Goal: Task Accomplishment & Management: Use online tool/utility

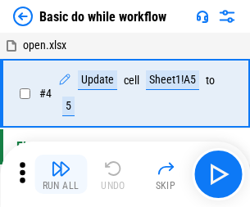
click at [61, 175] on img "button" at bounding box center [61, 169] width 20 height 20
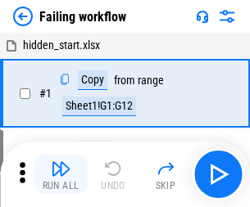
click at [61, 175] on img "button" at bounding box center [61, 169] width 20 height 20
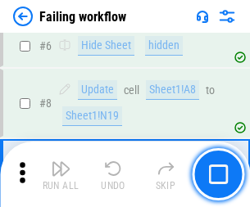
scroll to position [348, 0]
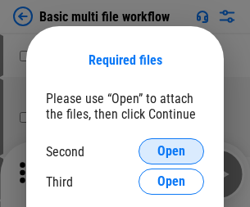
click at [171, 152] on span "Open" at bounding box center [171, 151] width 28 height 13
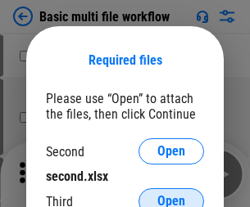
click at [171, 195] on span "Open" at bounding box center [171, 201] width 28 height 13
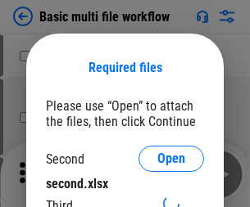
scroll to position [7, 0]
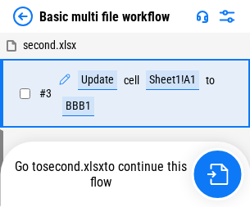
scroll to position [363, 0]
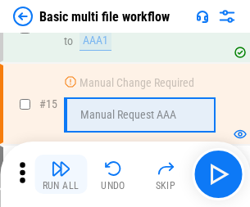
click at [61, 175] on img "button" at bounding box center [61, 169] width 20 height 20
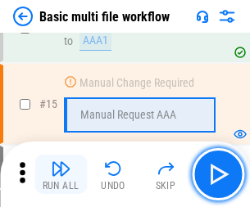
scroll to position [1091, 0]
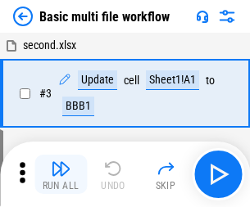
click at [61, 175] on img "button" at bounding box center [61, 169] width 20 height 20
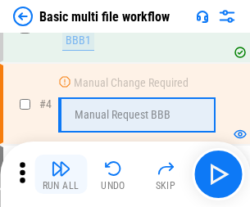
click at [61, 175] on img "button" at bounding box center [61, 169] width 20 height 20
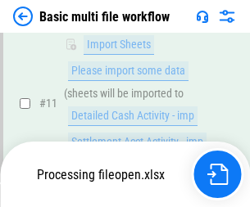
scroll to position [768, 0]
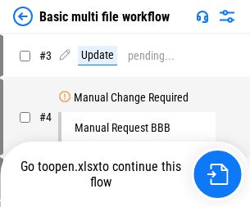
scroll to position [66, 0]
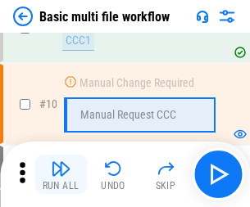
click at [61, 175] on img "button" at bounding box center [61, 169] width 20 height 20
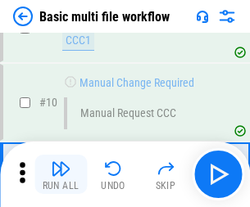
click at [61, 175] on img "button" at bounding box center [61, 169] width 20 height 20
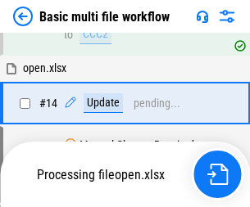
scroll to position [858, 0]
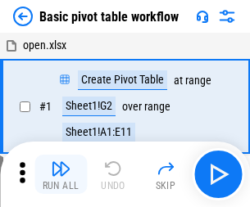
click at [61, 175] on img "button" at bounding box center [61, 169] width 20 height 20
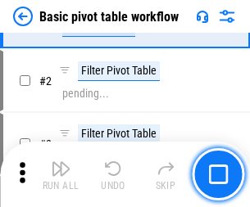
scroll to position [393, 0]
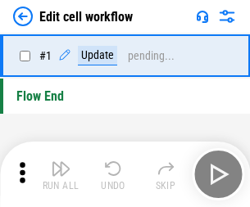
click at [61, 175] on img "button" at bounding box center [61, 169] width 20 height 20
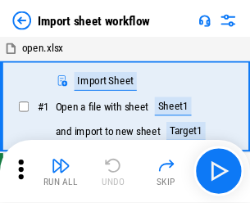
scroll to position [6, 0]
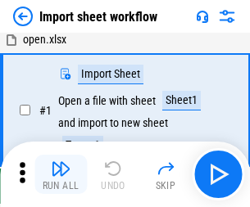
click at [61, 175] on img "button" at bounding box center [61, 169] width 20 height 20
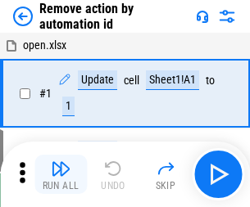
click at [61, 175] on img "button" at bounding box center [61, 169] width 20 height 20
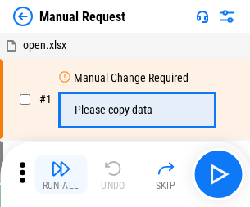
click at [61, 175] on img "button" at bounding box center [61, 169] width 20 height 20
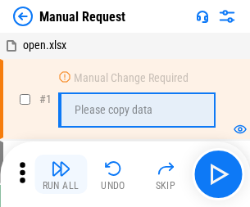
click at [61, 175] on img "button" at bounding box center [61, 169] width 20 height 20
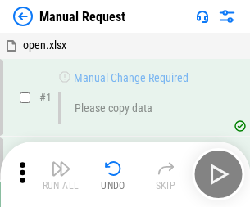
scroll to position [56, 0]
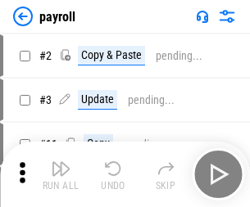
click at [61, 175] on img "button" at bounding box center [61, 169] width 20 height 20
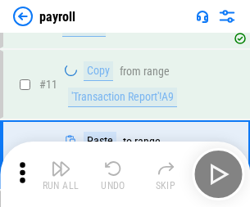
scroll to position [119, 0]
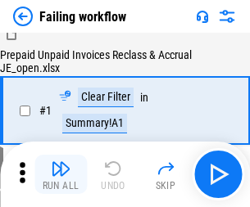
click at [61, 175] on img "button" at bounding box center [61, 169] width 20 height 20
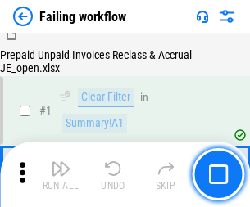
scroll to position [265, 0]
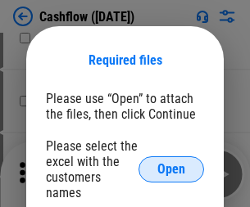
click at [171, 163] on span "Open" at bounding box center [171, 169] width 28 height 13
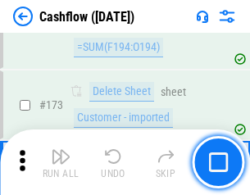
scroll to position [1736, 0]
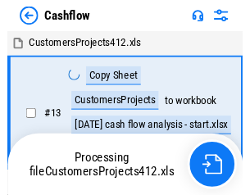
scroll to position [19, 0]
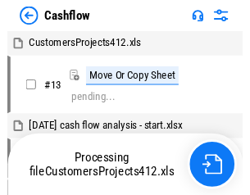
scroll to position [19, 0]
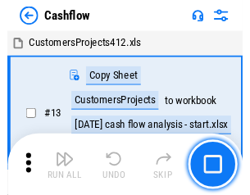
scroll to position [19, 0]
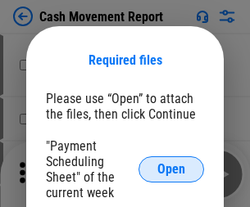
click at [171, 170] on span "Open" at bounding box center [171, 169] width 28 height 13
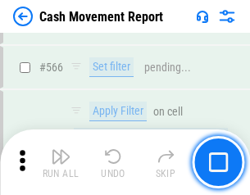
scroll to position [7516, 0]
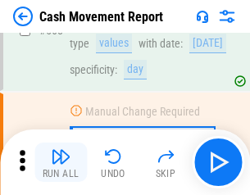
click at [61, 162] on img "button" at bounding box center [61, 157] width 20 height 20
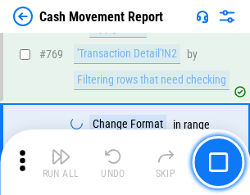
scroll to position [9112, 0]
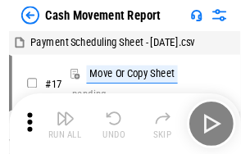
scroll to position [30, 0]
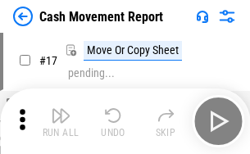
click at [61, 121] on img "button" at bounding box center [61, 116] width 20 height 20
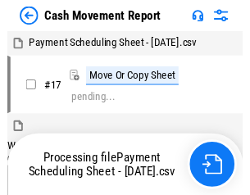
scroll to position [9, 0]
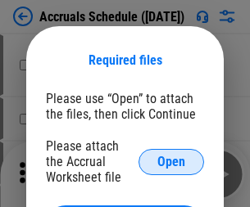
click at [171, 162] on span "Open" at bounding box center [171, 162] width 28 height 13
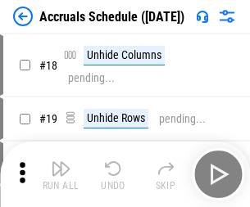
scroll to position [157, 0]
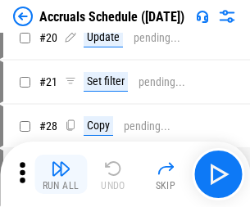
click at [61, 175] on img "button" at bounding box center [61, 169] width 20 height 20
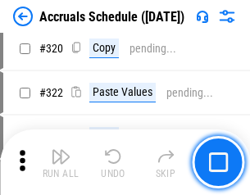
scroll to position [3050, 0]
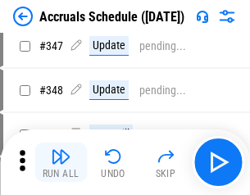
click at [61, 162] on img "button" at bounding box center [61, 157] width 20 height 20
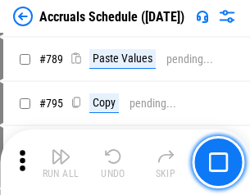
scroll to position [6888, 0]
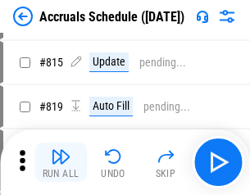
click at [61, 162] on img "button" at bounding box center [61, 157] width 20 height 20
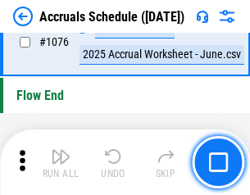
scroll to position [9821, 0]
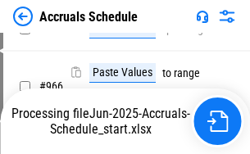
scroll to position [9019, 0]
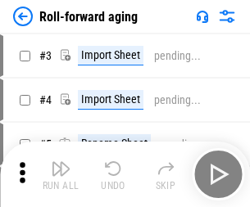
click at [61, 162] on img "button" at bounding box center [61, 169] width 20 height 20
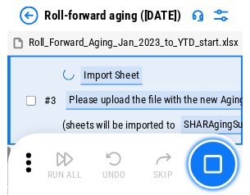
scroll to position [2, 0]
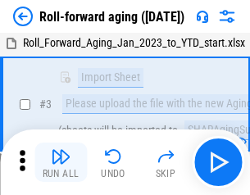
click at [61, 162] on img "button" at bounding box center [61, 157] width 20 height 20
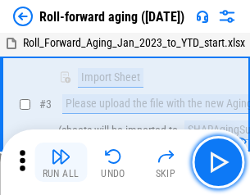
scroll to position [106, 0]
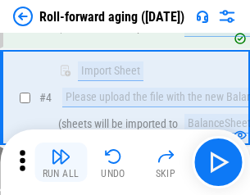
click at [61, 162] on img "button" at bounding box center [61, 157] width 20 height 20
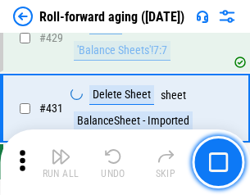
scroll to position [5686, 0]
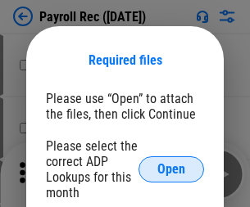
click at [171, 170] on span "Open" at bounding box center [171, 169] width 28 height 13
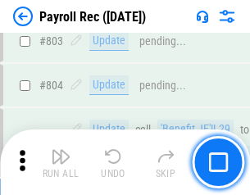
scroll to position [10418, 0]
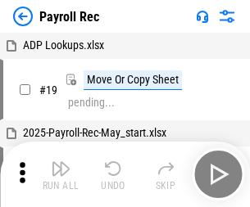
click at [61, 175] on img "button" at bounding box center [61, 169] width 20 height 20
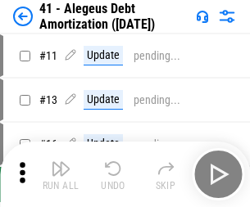
click at [61, 175] on img "button" at bounding box center [61, 169] width 20 height 20
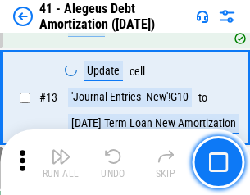
scroll to position [203, 0]
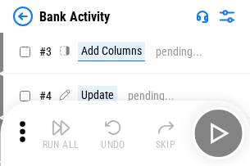
click at [61, 134] on img "button" at bounding box center [61, 128] width 20 height 20
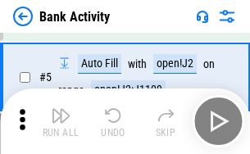
scroll to position [87, 0]
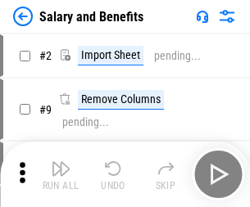
click at [61, 162] on img "button" at bounding box center [61, 169] width 20 height 20
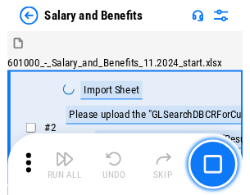
scroll to position [22, 0]
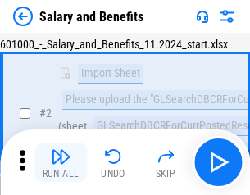
click at [61, 162] on img "button" at bounding box center [61, 157] width 20 height 20
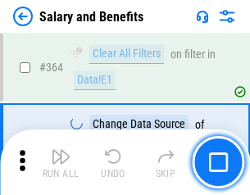
scroll to position [7722, 0]
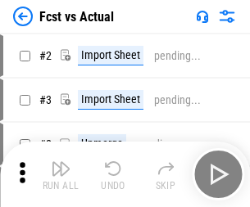
click at [61, 162] on img "button" at bounding box center [61, 169] width 20 height 20
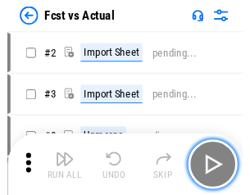
scroll to position [21, 0]
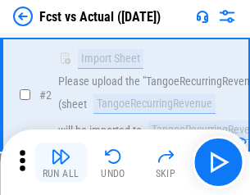
click at [61, 162] on img "button" at bounding box center [61, 157] width 20 height 20
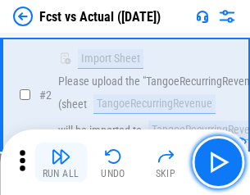
scroll to position [153, 0]
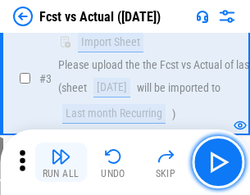
click at [61, 162] on img "button" at bounding box center [61, 157] width 20 height 20
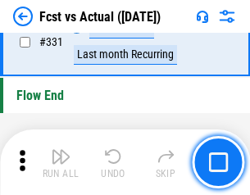
scroll to position [7849, 0]
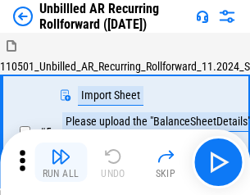
click at [61, 162] on img "button" at bounding box center [61, 157] width 20 height 20
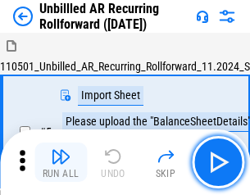
scroll to position [35, 0]
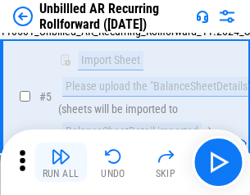
click at [61, 162] on img "button" at bounding box center [61, 157] width 20 height 20
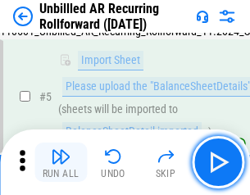
scroll to position [154, 0]
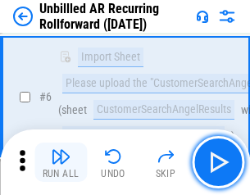
click at [61, 162] on img "button" at bounding box center [61, 157] width 20 height 20
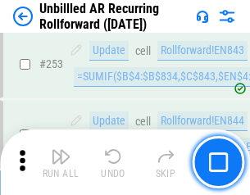
scroll to position [5570, 0]
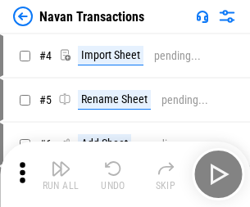
click at [61, 162] on img "button" at bounding box center [61, 169] width 20 height 20
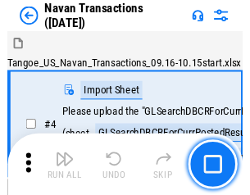
scroll to position [26, 0]
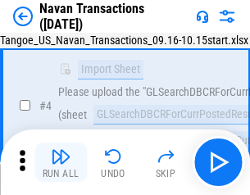
click at [61, 162] on img "button" at bounding box center [61, 157] width 20 height 20
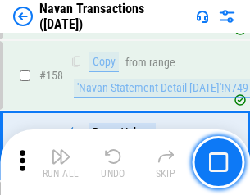
scroll to position [5316, 0]
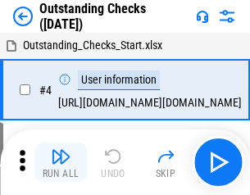
click at [61, 162] on img "button" at bounding box center [61, 157] width 20 height 20
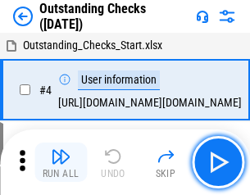
scroll to position [69, 0]
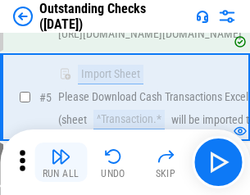
click at [61, 162] on img "button" at bounding box center [61, 157] width 20 height 20
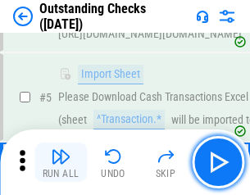
scroll to position [171, 0]
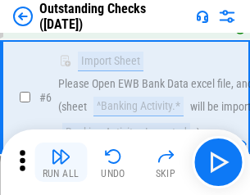
click at [61, 162] on img "button" at bounding box center [61, 157] width 20 height 20
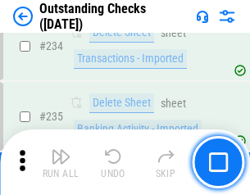
scroll to position [4979, 0]
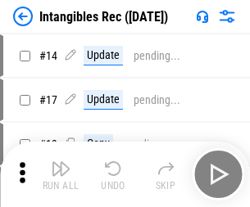
click at [61, 175] on img "button" at bounding box center [61, 169] width 20 height 20
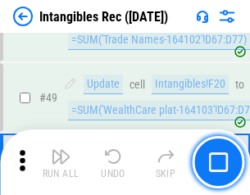
scroll to position [639, 0]
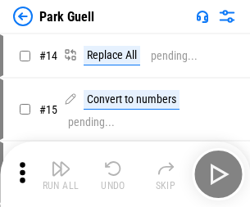
click at [61, 162] on img "button" at bounding box center [61, 169] width 20 height 20
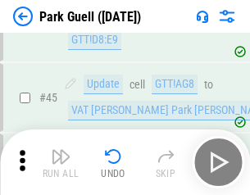
scroll to position [2051, 0]
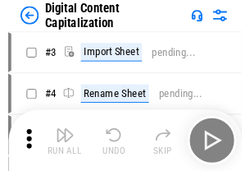
scroll to position [48, 0]
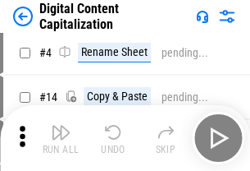
click at [61, 138] on img "button" at bounding box center [61, 132] width 20 height 20
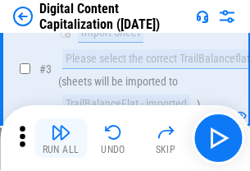
click at [61, 138] on img "button" at bounding box center [61, 132] width 20 height 20
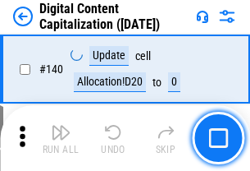
scroll to position [1739, 0]
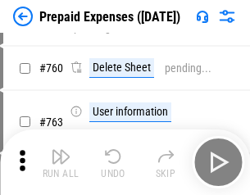
click at [61, 162] on img "button" at bounding box center [61, 157] width 20 height 20
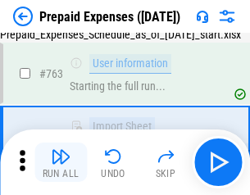
click at [61, 162] on img "button" at bounding box center [61, 157] width 20 height 20
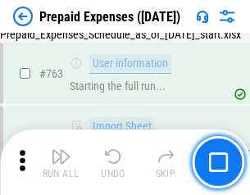
scroll to position [4642, 0]
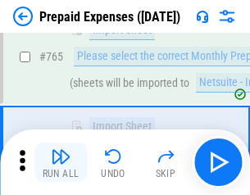
click at [61, 162] on img "button" at bounding box center [61, 157] width 20 height 20
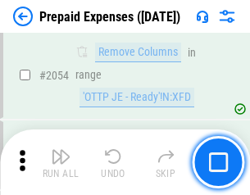
scroll to position [17141, 0]
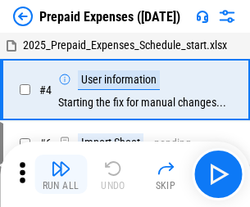
click at [61, 175] on img "button" at bounding box center [61, 169] width 20 height 20
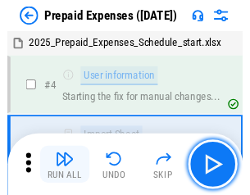
scroll to position [72, 0]
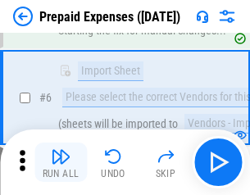
click at [61, 162] on img "button" at bounding box center [61, 157] width 20 height 20
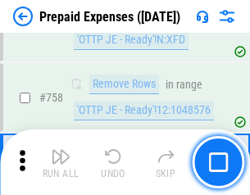
scroll to position [5843, 0]
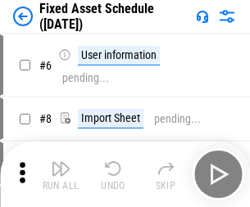
click at [61, 175] on img "button" at bounding box center [61, 169] width 20 height 20
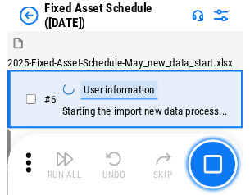
scroll to position [89, 0]
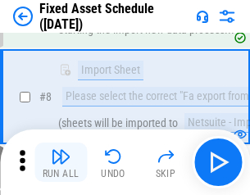
click at [61, 162] on img "button" at bounding box center [61, 157] width 20 height 20
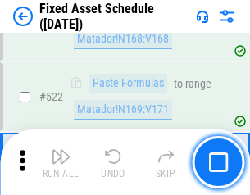
scroll to position [5699, 0]
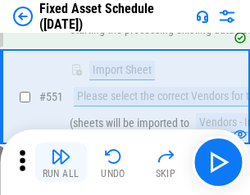
click at [61, 162] on img "button" at bounding box center [61, 157] width 20 height 20
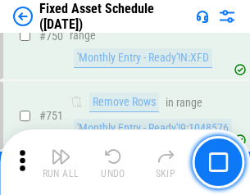
scroll to position [7994, 0]
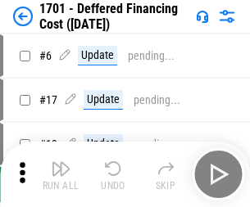
click at [61, 175] on img "button" at bounding box center [61, 169] width 20 height 20
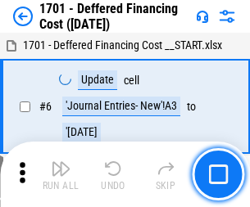
scroll to position [197, 0]
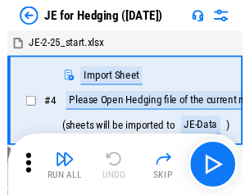
scroll to position [2, 0]
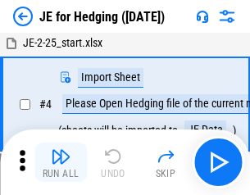
click at [61, 162] on img "button" at bounding box center [61, 157] width 20 height 20
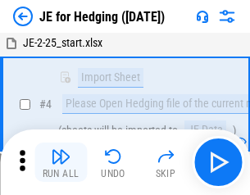
click at [61, 162] on img "button" at bounding box center [61, 157] width 20 height 20
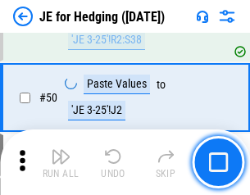
scroll to position [1062, 0]
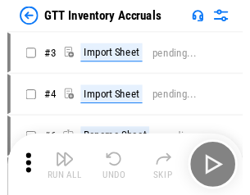
scroll to position [2, 0]
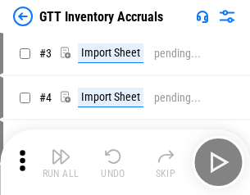
click at [61, 162] on img "button" at bounding box center [61, 157] width 20 height 20
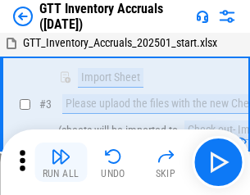
click at [61, 162] on img "button" at bounding box center [61, 157] width 20 height 20
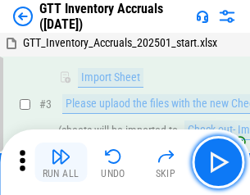
scroll to position [106, 0]
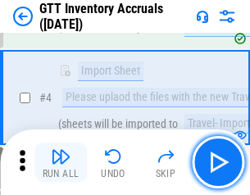
click at [61, 162] on img "button" at bounding box center [61, 157] width 20 height 20
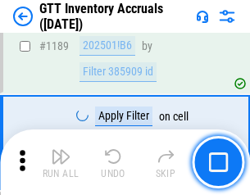
scroll to position [13390, 0]
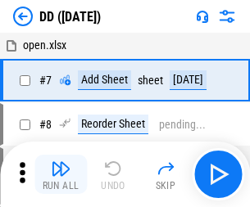
click at [61, 175] on img "button" at bounding box center [61, 169] width 20 height 20
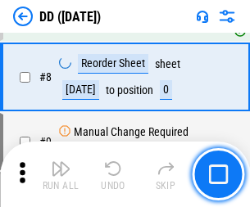
scroll to position [158, 0]
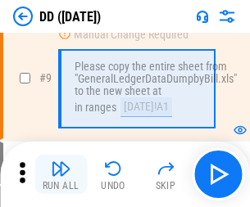
click at [61, 175] on img "button" at bounding box center [61, 169] width 20 height 20
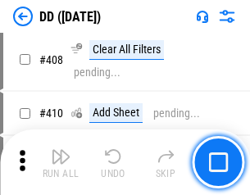
scroll to position [7337, 0]
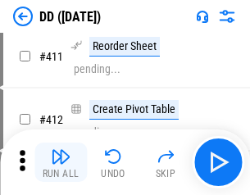
click at [61, 162] on img "button" at bounding box center [61, 157] width 20 height 20
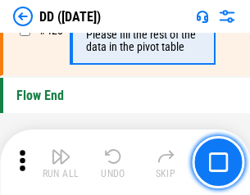
scroll to position [7848, 0]
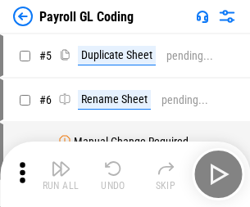
click at [61, 175] on img "button" at bounding box center [61, 169] width 20 height 20
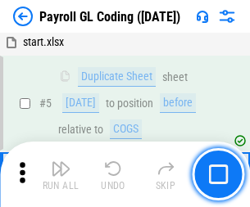
scroll to position [197, 0]
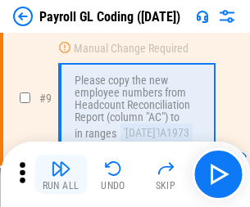
click at [61, 175] on img "button" at bounding box center [61, 169] width 20 height 20
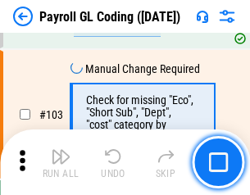
scroll to position [3847, 0]
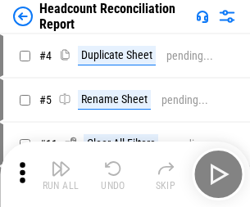
click at [61, 175] on img "button" at bounding box center [61, 169] width 20 height 20
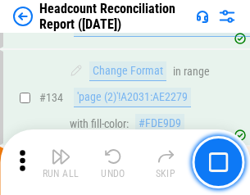
scroll to position [1971, 0]
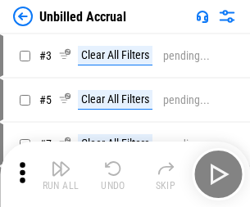
click at [61, 175] on img "button" at bounding box center [61, 169] width 20 height 20
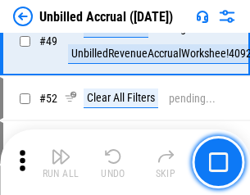
scroll to position [1487, 0]
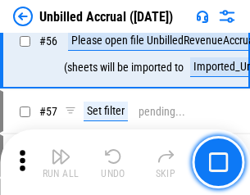
click at [61, 162] on img "button" at bounding box center [61, 157] width 20 height 20
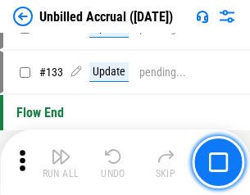
scroll to position [4884, 0]
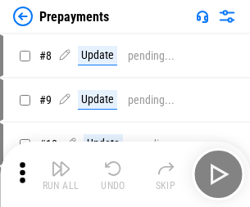
click at [61, 175] on img "button" at bounding box center [61, 169] width 20 height 20
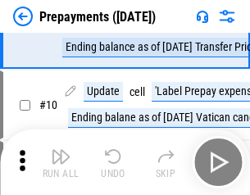
scroll to position [102, 0]
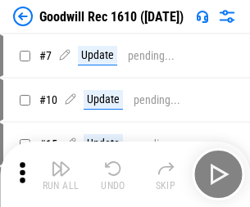
click at [61, 175] on img "button" at bounding box center [61, 169] width 20 height 20
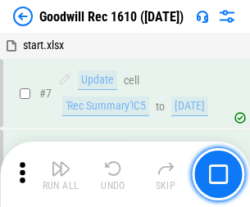
scroll to position [280, 0]
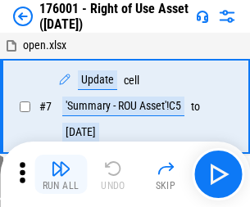
click at [61, 175] on img "button" at bounding box center [61, 169] width 20 height 20
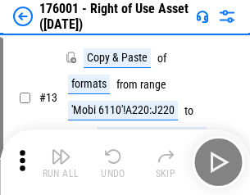
scroll to position [106, 0]
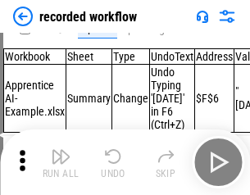
click at [61, 162] on img "button" at bounding box center [61, 157] width 20 height 20
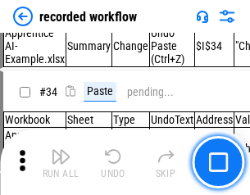
scroll to position [5125, 0]
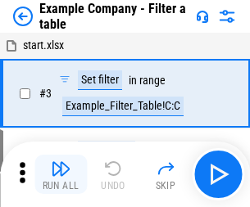
click at [61, 175] on img "button" at bounding box center [61, 169] width 20 height 20
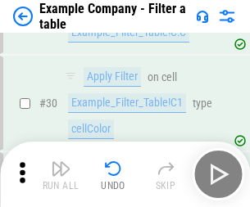
scroll to position [1500, 0]
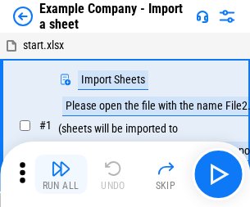
click at [61, 162] on img "button" at bounding box center [61, 169] width 20 height 20
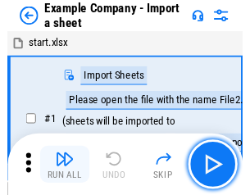
scroll to position [25, 0]
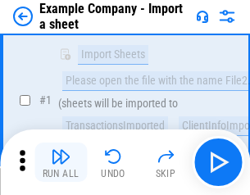
click at [61, 162] on img "button" at bounding box center [61, 157] width 20 height 20
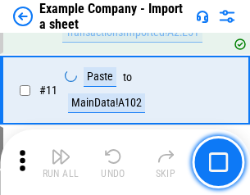
scroll to position [362, 0]
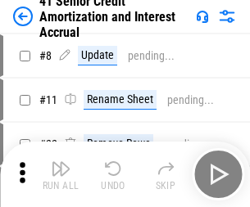
click at [61, 162] on img "button" at bounding box center [61, 169] width 20 height 20
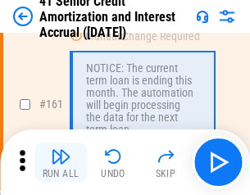
click at [61, 162] on img "button" at bounding box center [61, 157] width 20 height 20
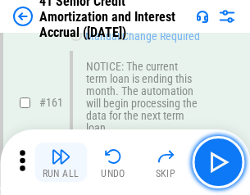
scroll to position [1754, 0]
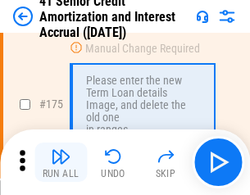
click at [61, 162] on img "button" at bounding box center [61, 157] width 20 height 20
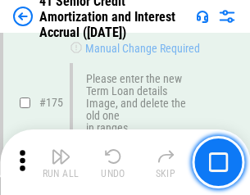
scroll to position [1920, 0]
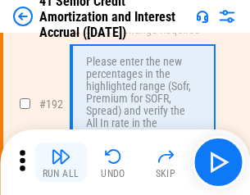
click at [61, 162] on img "button" at bounding box center [61, 157] width 20 height 20
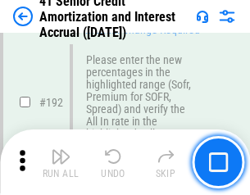
scroll to position [2092, 0]
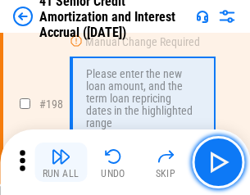
click at [61, 162] on img "button" at bounding box center [61, 157] width 20 height 20
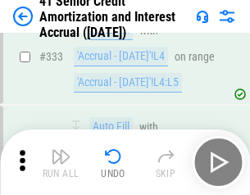
scroll to position [4189, 0]
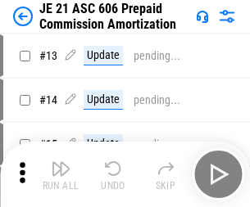
click at [61, 162] on img "button" at bounding box center [61, 169] width 20 height 20
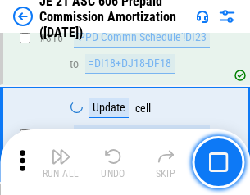
scroll to position [3062, 0]
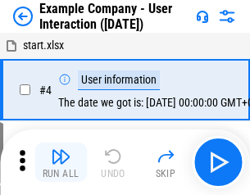
click at [61, 162] on img "button" at bounding box center [61, 157] width 20 height 20
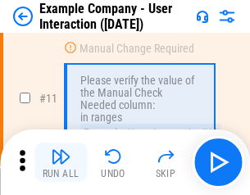
click at [61, 162] on img "button" at bounding box center [61, 157] width 20 height 20
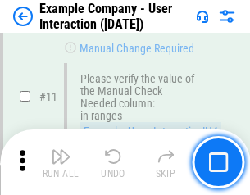
scroll to position [355, 0]
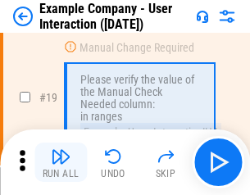
click at [61, 162] on img "button" at bounding box center [61, 157] width 20 height 20
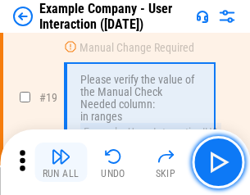
click at [61, 162] on img "button" at bounding box center [61, 157] width 20 height 20
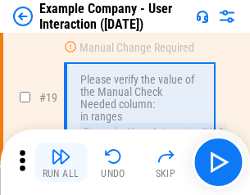
click at [61, 162] on img "button" at bounding box center [61, 157] width 20 height 20
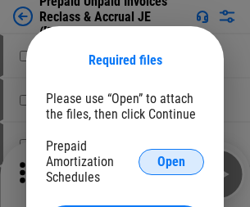
click at [171, 162] on span "Open" at bounding box center [171, 162] width 28 height 13
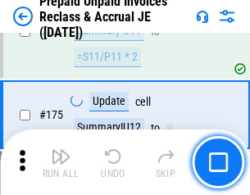
scroll to position [2214, 0]
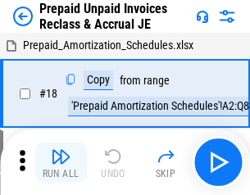
click at [61, 162] on img "button" at bounding box center [61, 157] width 20 height 20
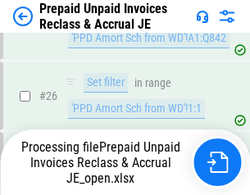
scroll to position [1233, 0]
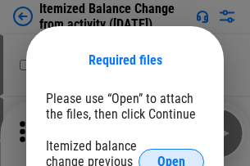
click at [171, 156] on span "Open" at bounding box center [171, 162] width 28 height 13
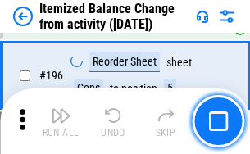
scroll to position [3156, 0]
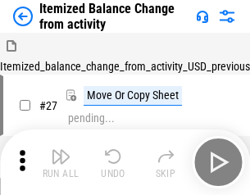
scroll to position [25, 0]
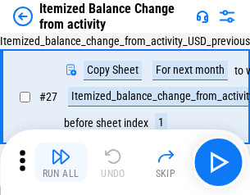
click at [61, 162] on img "button" at bounding box center [61, 157] width 20 height 20
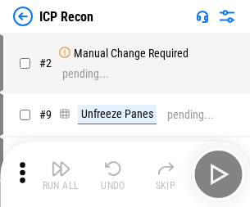
scroll to position [7, 0]
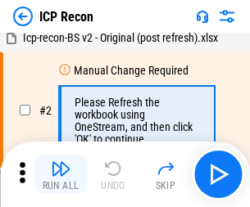
click at [61, 175] on img "button" at bounding box center [61, 169] width 20 height 20
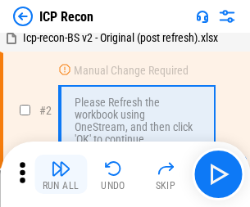
click at [61, 175] on img "button" at bounding box center [61, 169] width 20 height 20
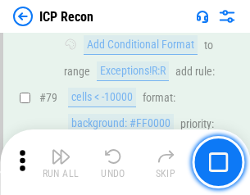
scroll to position [1607, 0]
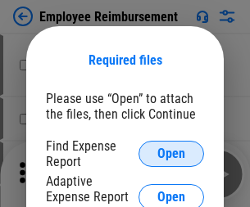
click at [171, 154] on span "Open" at bounding box center [171, 154] width 28 height 13
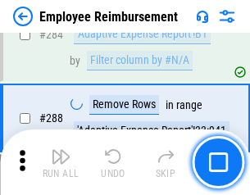
scroll to position [4457, 0]
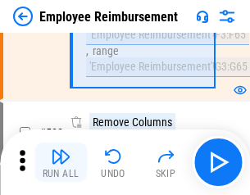
click at [61, 162] on img "button" at bounding box center [61, 157] width 20 height 20
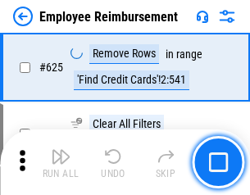
scroll to position [9818, 0]
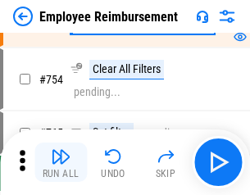
click at [61, 162] on img "button" at bounding box center [61, 157] width 20 height 20
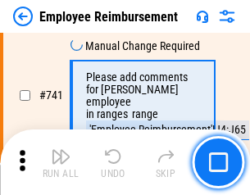
scroll to position [11504, 0]
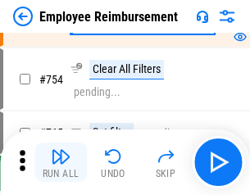
click at [61, 162] on img "button" at bounding box center [61, 157] width 20 height 20
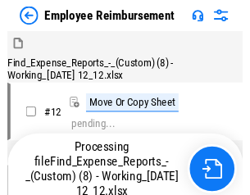
scroll to position [56, 0]
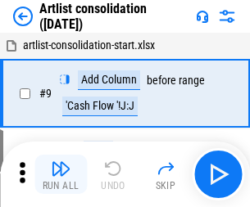
click at [61, 175] on img "button" at bounding box center [61, 169] width 20 height 20
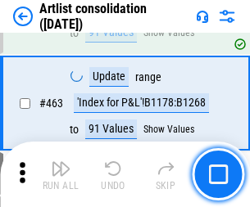
scroll to position [7180, 0]
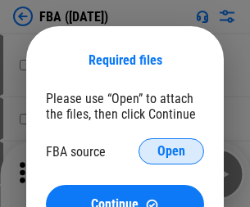
click at [171, 152] on span "Open" at bounding box center [171, 151] width 28 height 13
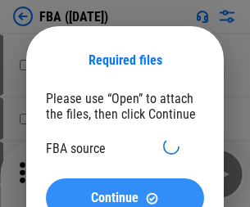
click at [125, 192] on span "Continue" at bounding box center [115, 198] width 48 height 13
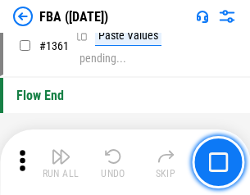
scroll to position [17611, 0]
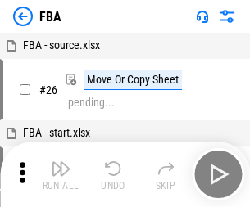
scroll to position [16, 0]
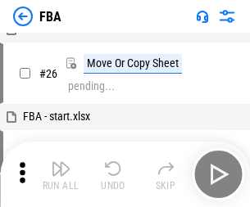
click at [61, 175] on img "button" at bounding box center [61, 169] width 20 height 20
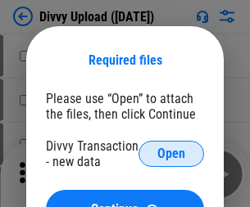
click at [171, 154] on span "Open" at bounding box center [171, 154] width 28 height 13
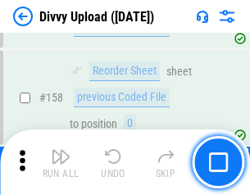
scroll to position [1698, 0]
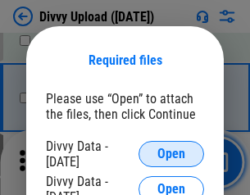
click at [171, 154] on span "Open" at bounding box center [171, 154] width 28 height 13
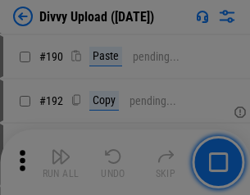
scroll to position [2070, 0]
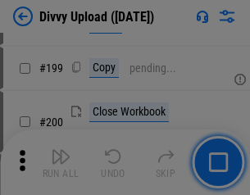
scroll to position [2384, 0]
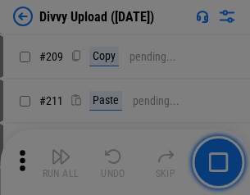
scroll to position [2785, 0]
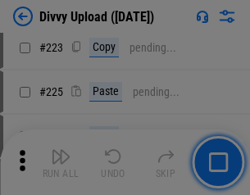
scroll to position [3272, 0]
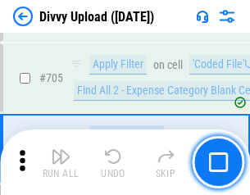
scroll to position [11218, 0]
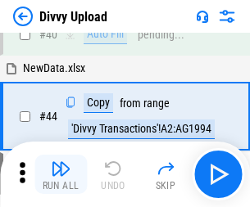
click at [61, 175] on img "button" at bounding box center [61, 169] width 20 height 20
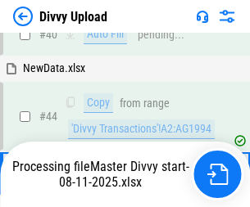
scroll to position [180, 0]
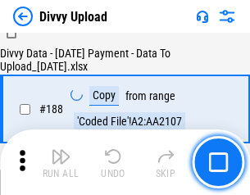
scroll to position [1930, 0]
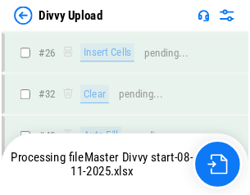
scroll to position [1698, 0]
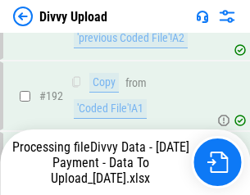
scroll to position [2197, 0]
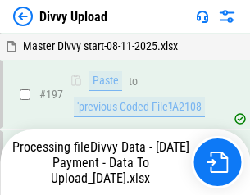
scroll to position [2558, 0]
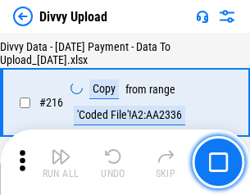
scroll to position [3376, 0]
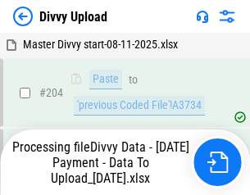
scroll to position [2920, 0]
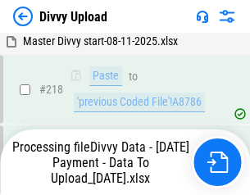
scroll to position [3643, 0]
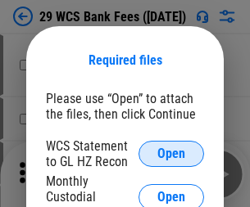
click at [171, 154] on span "Open" at bounding box center [171, 154] width 28 height 13
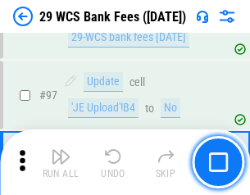
scroll to position [1598, 0]
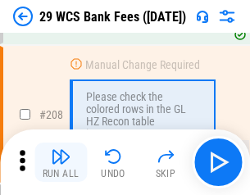
click at [61, 162] on img "button" at bounding box center [61, 157] width 20 height 20
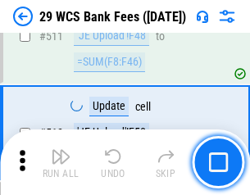
scroll to position [8250, 0]
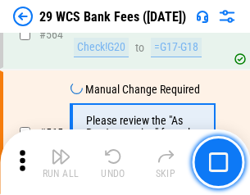
click at [61, 162] on img "button" at bounding box center [61, 157] width 20 height 20
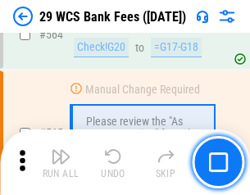
scroll to position [8868, 0]
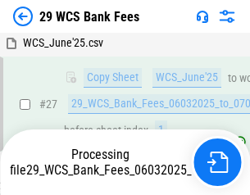
scroll to position [327, 0]
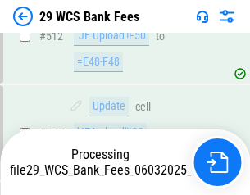
scroll to position [8656, 0]
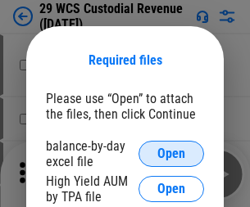
click at [171, 154] on span "Open" at bounding box center [171, 154] width 28 height 13
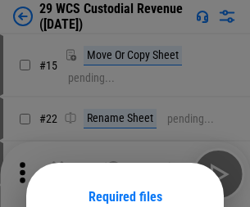
scroll to position [137, 0]
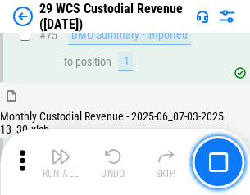
scroll to position [1713, 0]
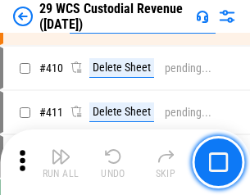
click at [61, 162] on img "button" at bounding box center [61, 157] width 20 height 20
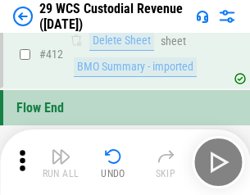
scroll to position [7831, 0]
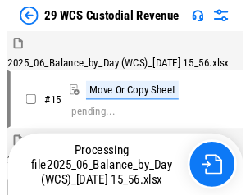
scroll to position [39, 0]
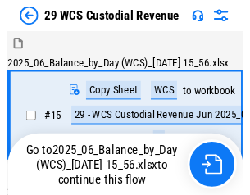
scroll to position [30, 0]
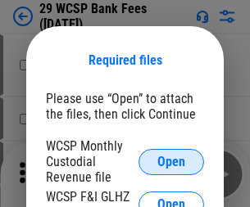
click at [171, 162] on span "Open" at bounding box center [171, 162] width 28 height 13
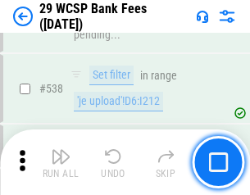
scroll to position [6300, 0]
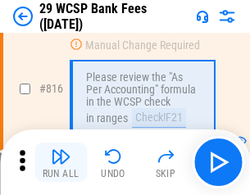
click at [61, 162] on img "button" at bounding box center [61, 157] width 20 height 20
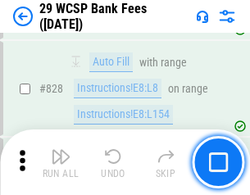
scroll to position [10404, 0]
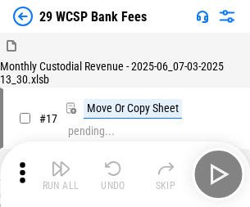
click at [61, 162] on img "button" at bounding box center [61, 169] width 20 height 20
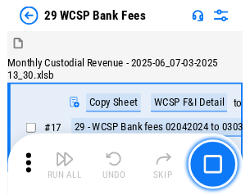
scroll to position [39, 0]
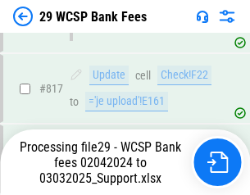
scroll to position [10083, 0]
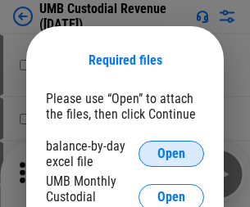
click at [171, 154] on span "Open" at bounding box center [171, 154] width 28 height 13
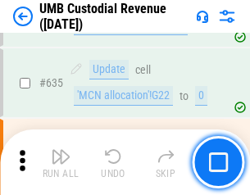
scroll to position [8581, 0]
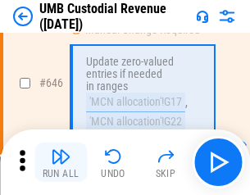
click at [61, 162] on img "button" at bounding box center [61, 157] width 20 height 20
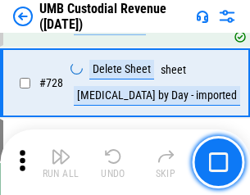
scroll to position [10116, 0]
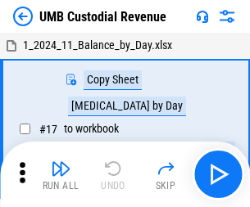
scroll to position [12, 0]
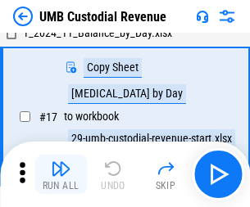
click at [61, 175] on img "button" at bounding box center [61, 169] width 20 height 20
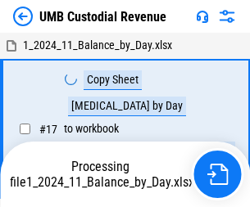
scroll to position [12, 0]
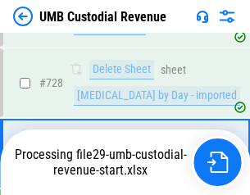
scroll to position [10078, 0]
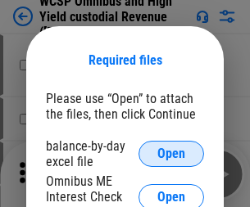
click at [171, 154] on span "Open" at bounding box center [171, 154] width 28 height 13
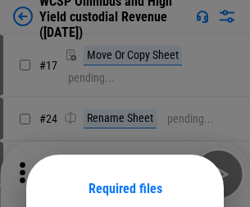
scroll to position [129, 0]
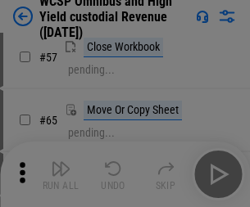
scroll to position [715, 0]
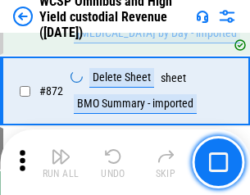
scroll to position [13878, 0]
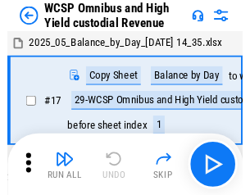
scroll to position [9, 0]
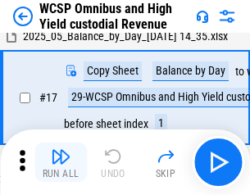
click at [61, 162] on img "button" at bounding box center [61, 157] width 20 height 20
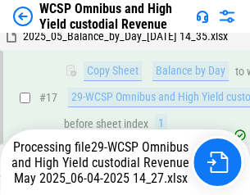
scroll to position [257, 0]
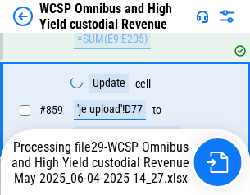
scroll to position [13840, 0]
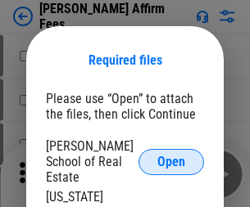
click at [171, 156] on span "Open" at bounding box center [171, 162] width 28 height 13
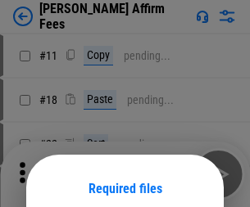
scroll to position [129, 0]
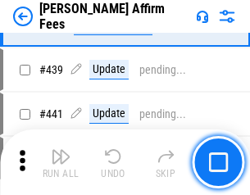
scroll to position [3772, 0]
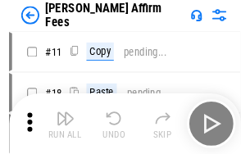
scroll to position [16, 0]
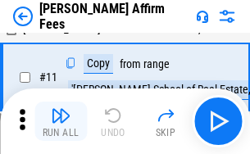
click at [61, 121] on img "button" at bounding box center [61, 116] width 20 height 20
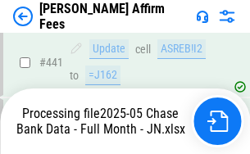
scroll to position [4301, 0]
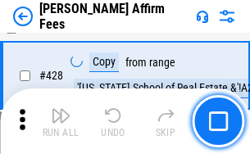
scroll to position [3279, 0]
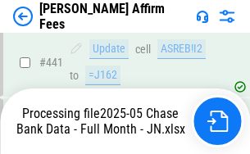
scroll to position [4301, 0]
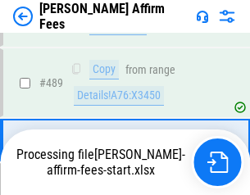
scroll to position [4280, 0]
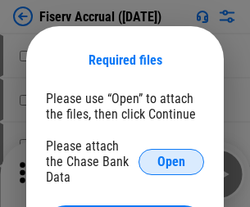
click at [171, 156] on span "Open" at bounding box center [171, 162] width 28 height 13
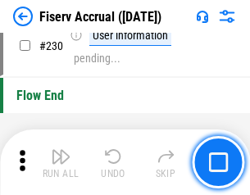
scroll to position [5196, 0]
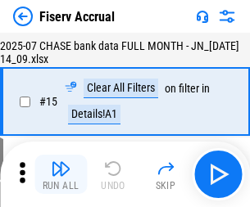
click at [61, 175] on img "button" at bounding box center [61, 169] width 20 height 20
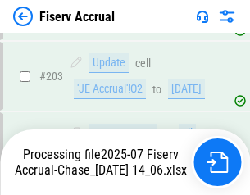
scroll to position [4976, 0]
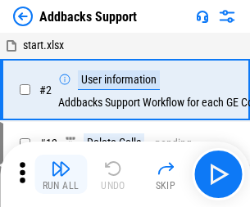
click at [61, 162] on img "button" at bounding box center [61, 169] width 20 height 20
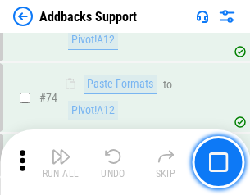
scroll to position [1194, 0]
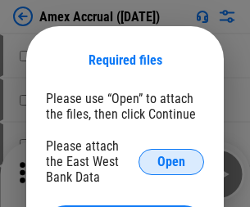
click at [171, 162] on span "Open" at bounding box center [171, 162] width 28 height 13
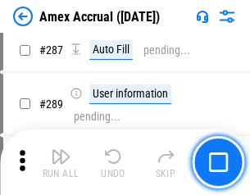
scroll to position [4702, 0]
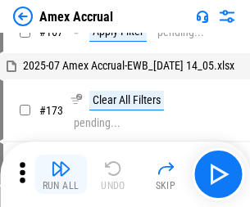
click at [61, 175] on img "button" at bounding box center [61, 169] width 20 height 20
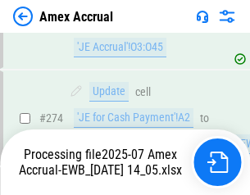
scroll to position [4989, 0]
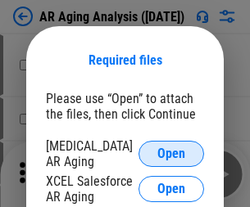
click at [171, 152] on span "Open" at bounding box center [171, 154] width 28 height 13
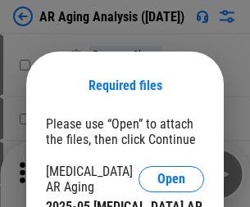
scroll to position [25, 0]
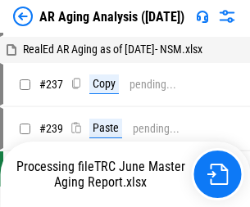
scroll to position [16, 0]
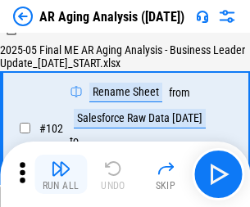
click at [61, 175] on img "button" at bounding box center [61, 169] width 20 height 20
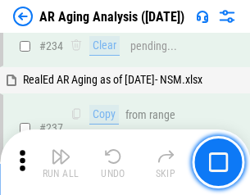
scroll to position [2542, 0]
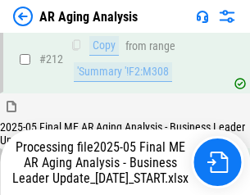
scroll to position [2523, 0]
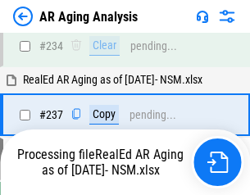
scroll to position [2591, 0]
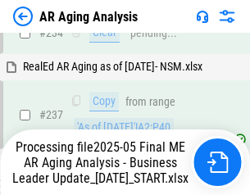
scroll to position [2591, 0]
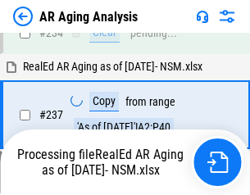
scroll to position [2591, 0]
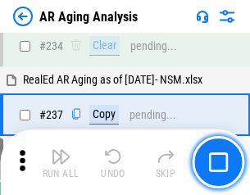
scroll to position [2523, 0]
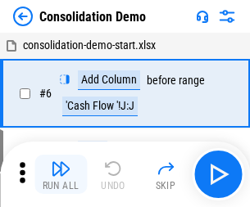
click at [61, 175] on img "button" at bounding box center [61, 169] width 20 height 20
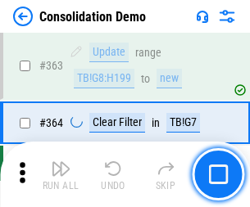
scroll to position [5496, 0]
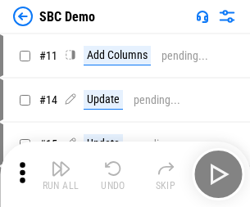
click at [61, 175] on img "button" at bounding box center [61, 169] width 20 height 20
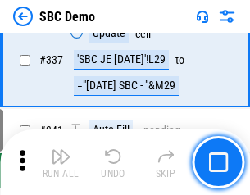
scroll to position [4314, 0]
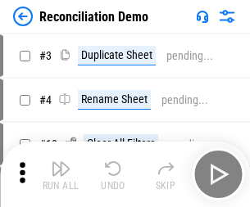
click at [61, 175] on img "button" at bounding box center [61, 169] width 20 height 20
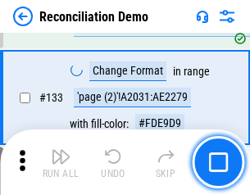
scroll to position [1947, 0]
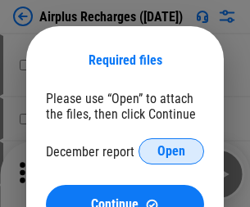
click at [171, 152] on span "Open" at bounding box center [171, 151] width 28 height 13
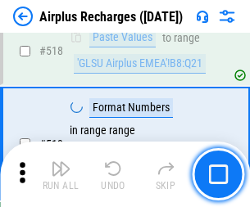
scroll to position [7056, 0]
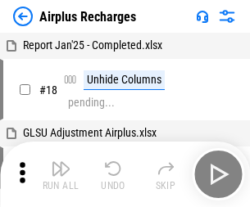
click at [61, 175] on img "button" at bounding box center [61, 169] width 20 height 20
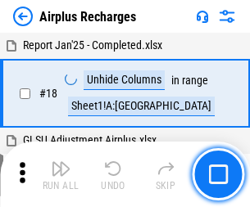
scroll to position [72, 0]
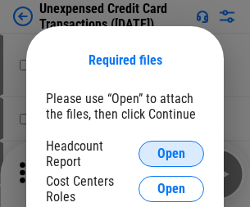
click at [171, 154] on span "Open" at bounding box center [171, 154] width 28 height 13
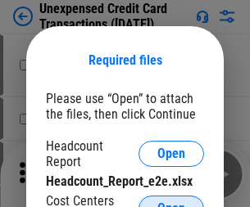
click at [171, 203] on span "Open" at bounding box center [171, 209] width 28 height 13
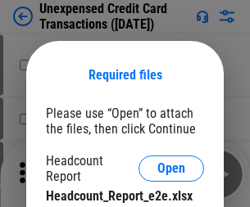
scroll to position [15, 0]
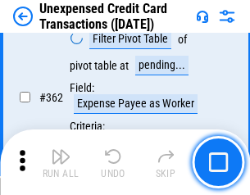
scroll to position [4217, 0]
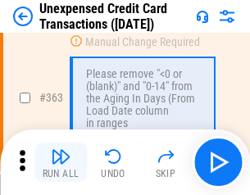
click at [61, 162] on img "button" at bounding box center [61, 157] width 20 height 20
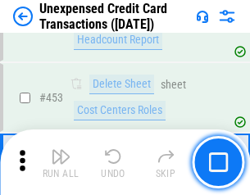
scroll to position [5593, 0]
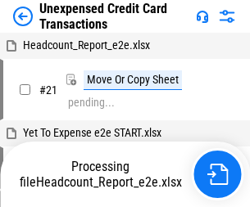
scroll to position [25, 0]
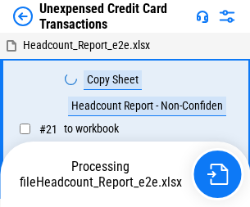
scroll to position [25, 0]
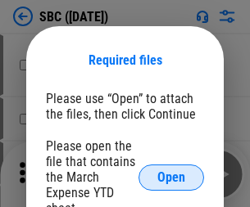
click at [171, 177] on span "Open" at bounding box center [171, 177] width 28 height 13
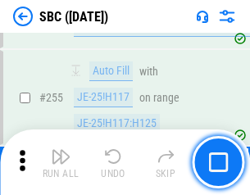
scroll to position [3204, 0]
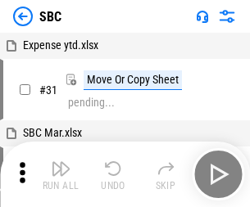
scroll to position [16, 0]
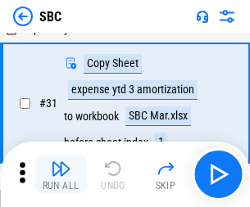
click at [61, 175] on img "button" at bounding box center [61, 169] width 20 height 20
